Goal: Find specific page/section: Locate item on page

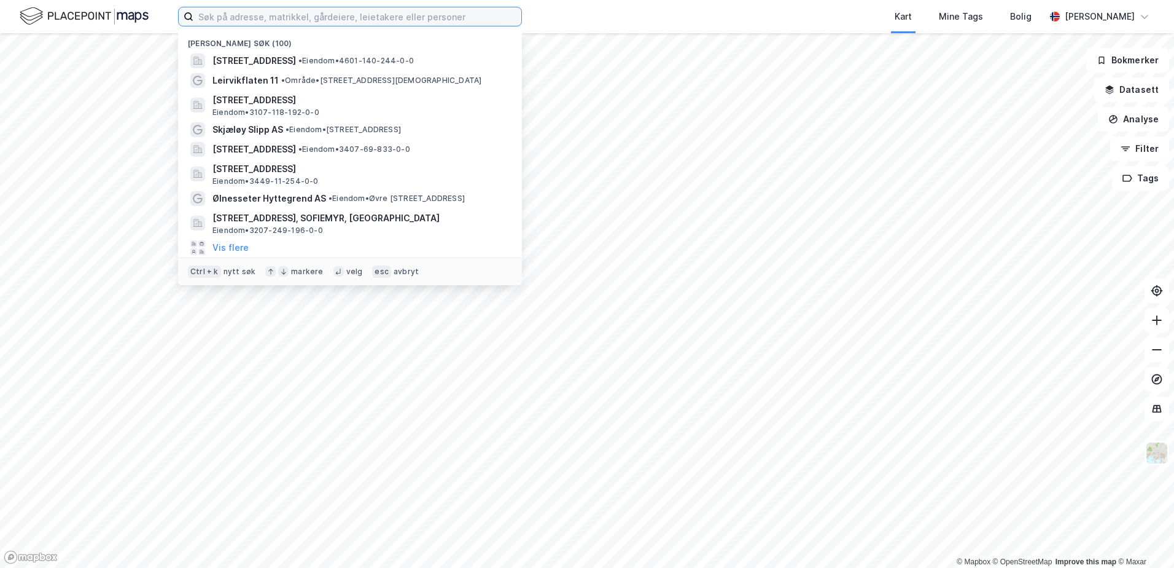
click at [207, 15] on input at bounding box center [357, 16] width 328 height 18
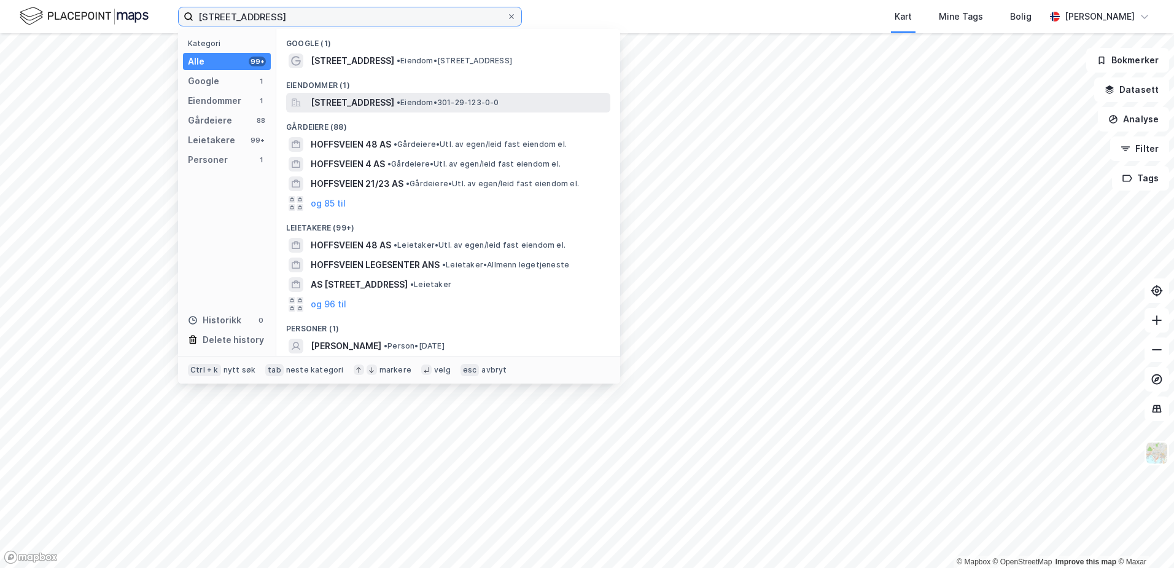
type input "[STREET_ADDRESS]"
click at [367, 101] on span "[STREET_ADDRESS]" at bounding box center [353, 102] width 84 height 15
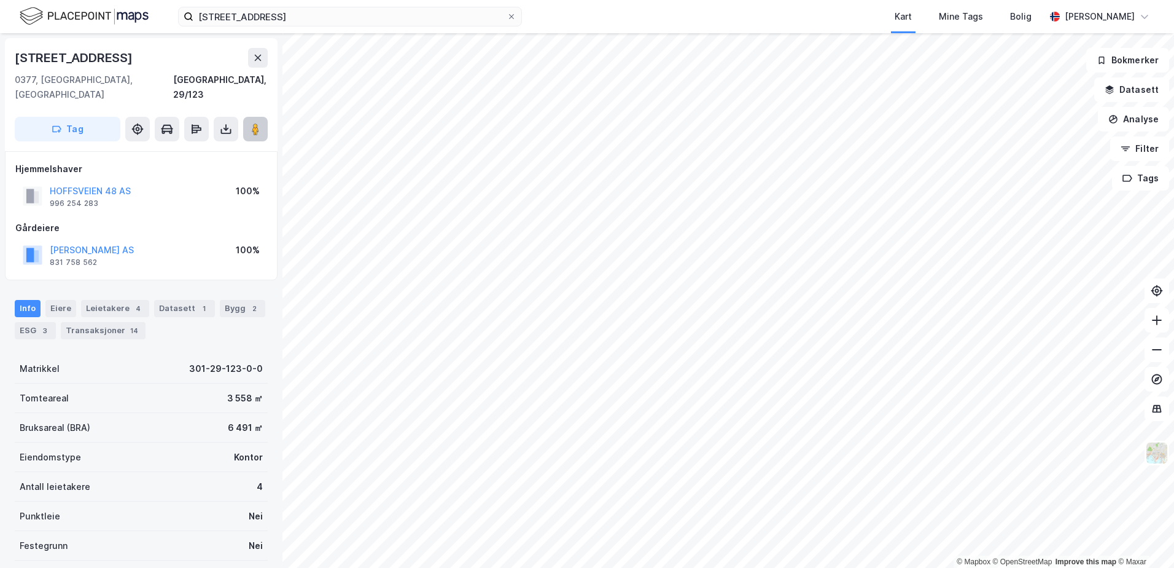
click at [252, 123] on image at bounding box center [255, 129] width 7 height 12
